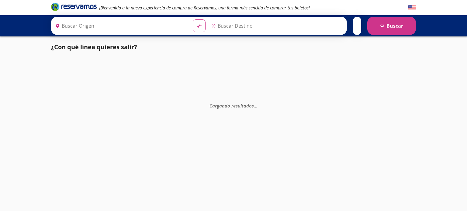
type input "Central de Autobuses, [GEOGRAPHIC_DATA]"
type input "[GEOGRAPHIC_DATA], [GEOGRAPHIC_DATA]"
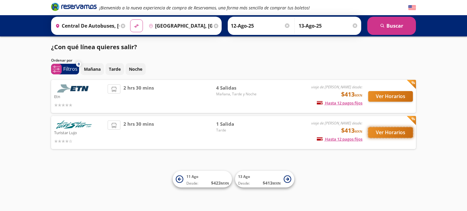
click at [392, 131] on button "Ver Horarios" at bounding box center [390, 132] width 45 height 11
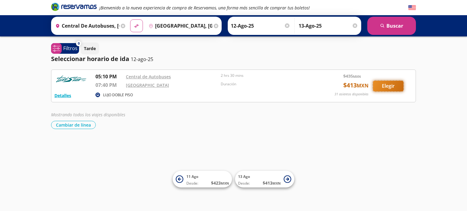
click at [389, 85] on button "Elegir" at bounding box center [388, 86] width 30 height 11
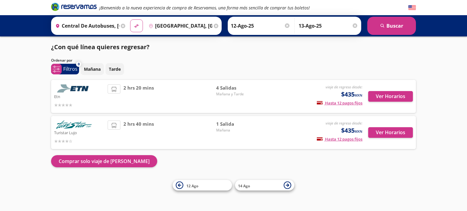
click at [90, 131] on p "Turistar Lujo" at bounding box center [79, 132] width 50 height 7
click at [383, 131] on button "Ver Horarios" at bounding box center [390, 132] width 45 height 11
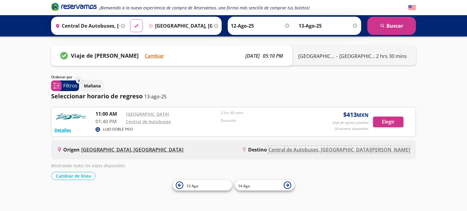
click at [344, 150] on link "Central de Autobuses, [GEOGRAPHIC_DATA][PERSON_NAME]" at bounding box center [338, 149] width 141 height 7
